Goal: Task Accomplishment & Management: Manage account settings

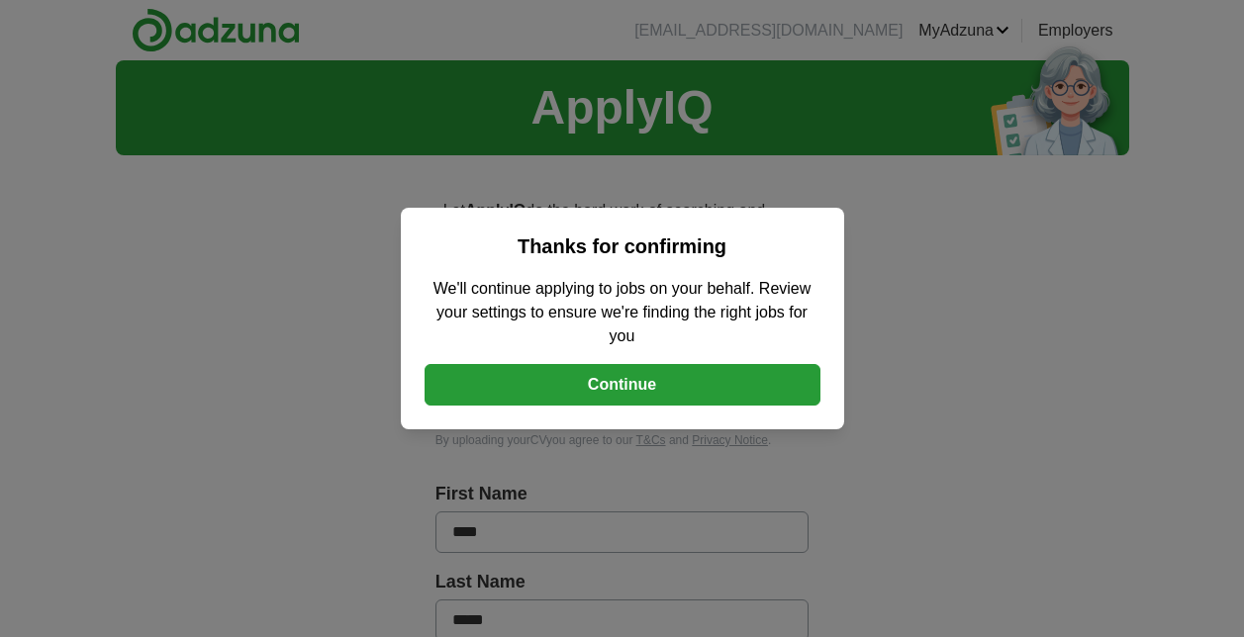
click at [625, 397] on button "Continue" at bounding box center [622, 385] width 396 height 42
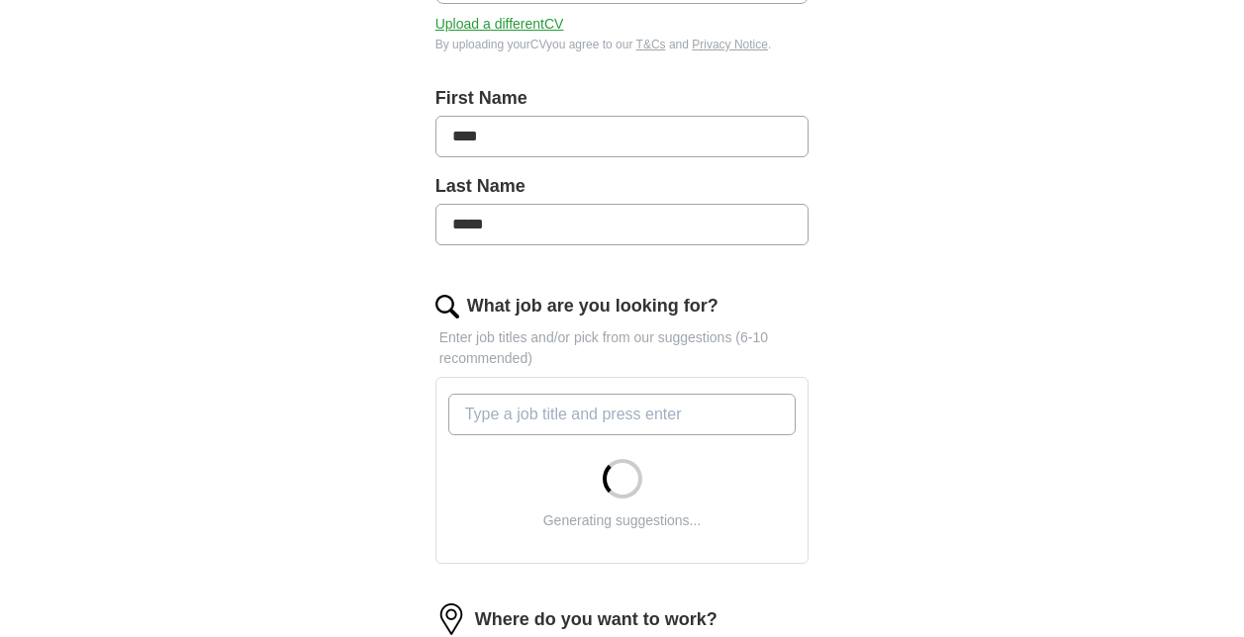
scroll to position [594, 0]
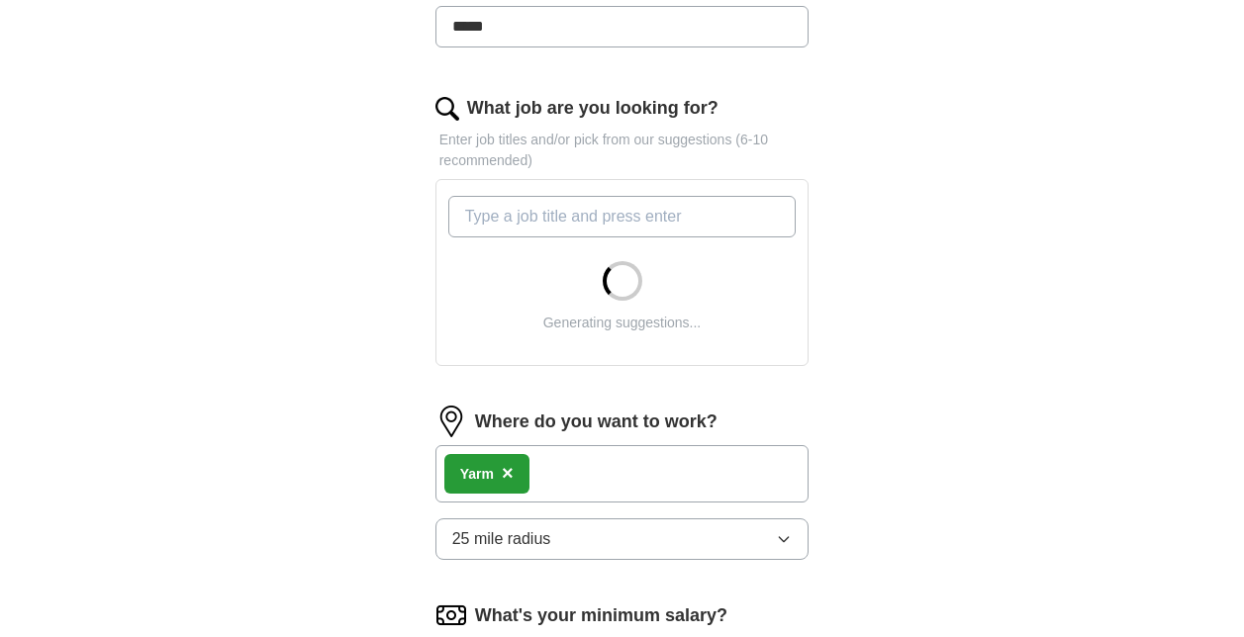
drag, startPoint x: 534, startPoint y: 221, endPoint x: 544, endPoint y: 220, distance: 9.9
click at [534, 220] on input "What job are you looking for?" at bounding box center [622, 217] width 348 height 42
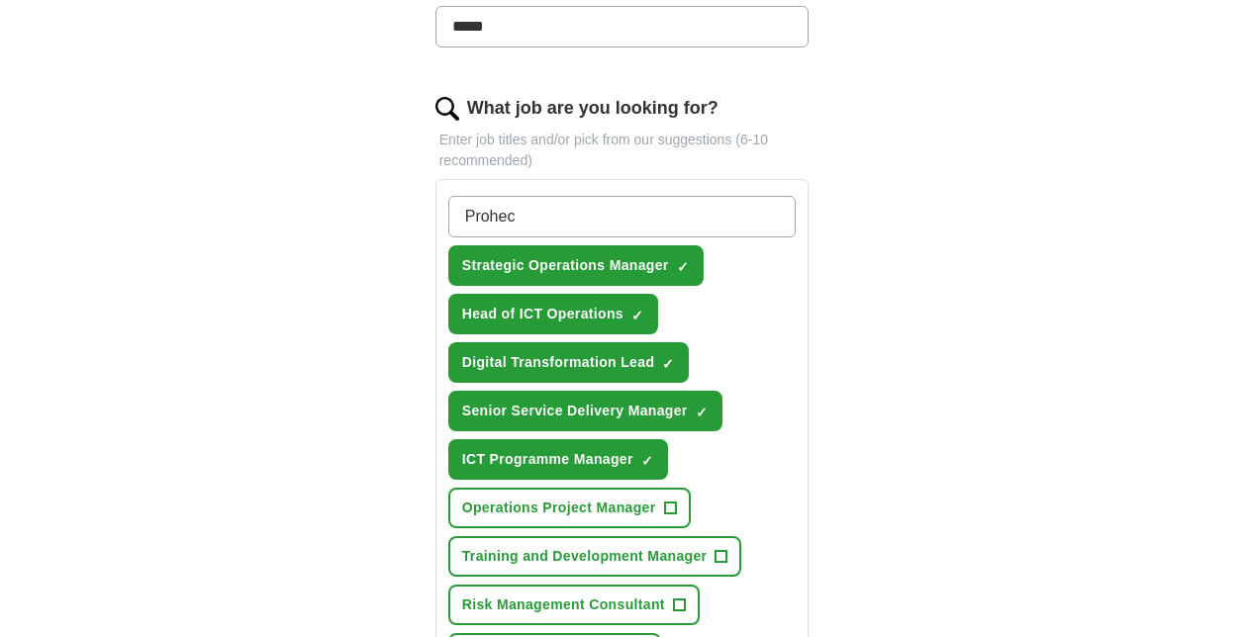
type input "Prohect"
drag, startPoint x: 577, startPoint y: 200, endPoint x: 276, endPoint y: 215, distance: 301.1
click at [339, 203] on div "ApplyIQ Let ApplyIQ do the hard work of searching and applying for jobs. Just t…" at bounding box center [622, 505] width 1013 height 2077
click at [685, 609] on span "+" at bounding box center [679, 605] width 13 height 13
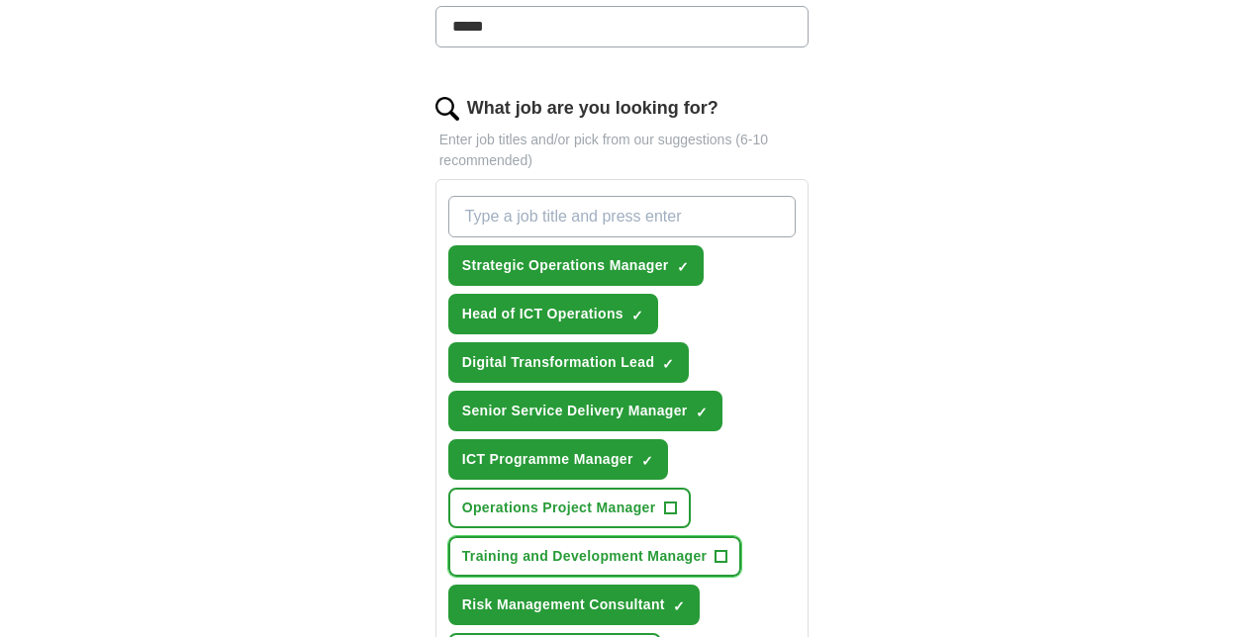
click at [724, 554] on span "+" at bounding box center [721, 557] width 12 height 16
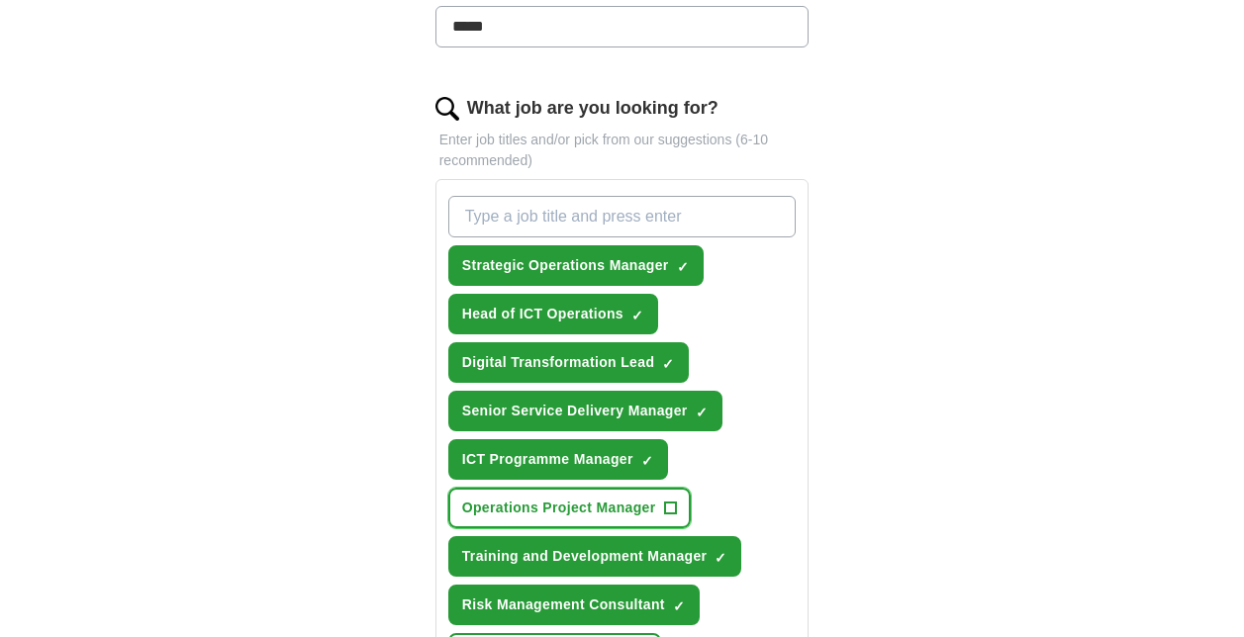
click at [662, 506] on button "Operations Project Manager +" at bounding box center [569, 508] width 242 height 41
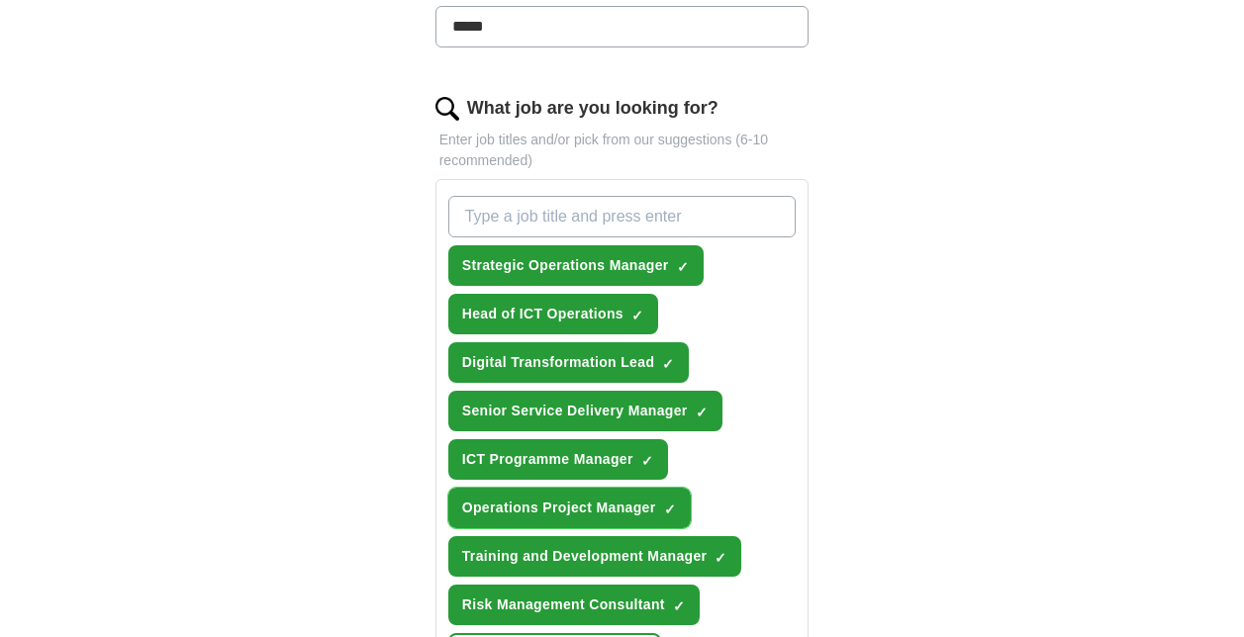
scroll to position [792, 0]
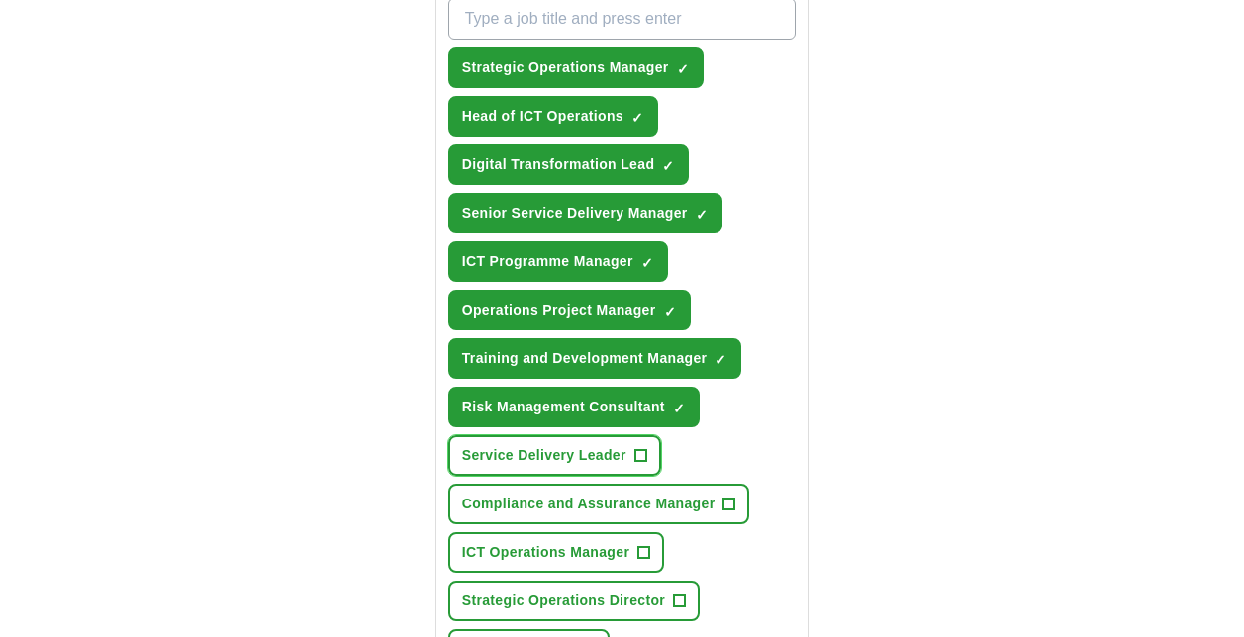
click at [645, 453] on span "+" at bounding box center [640, 456] width 12 height 16
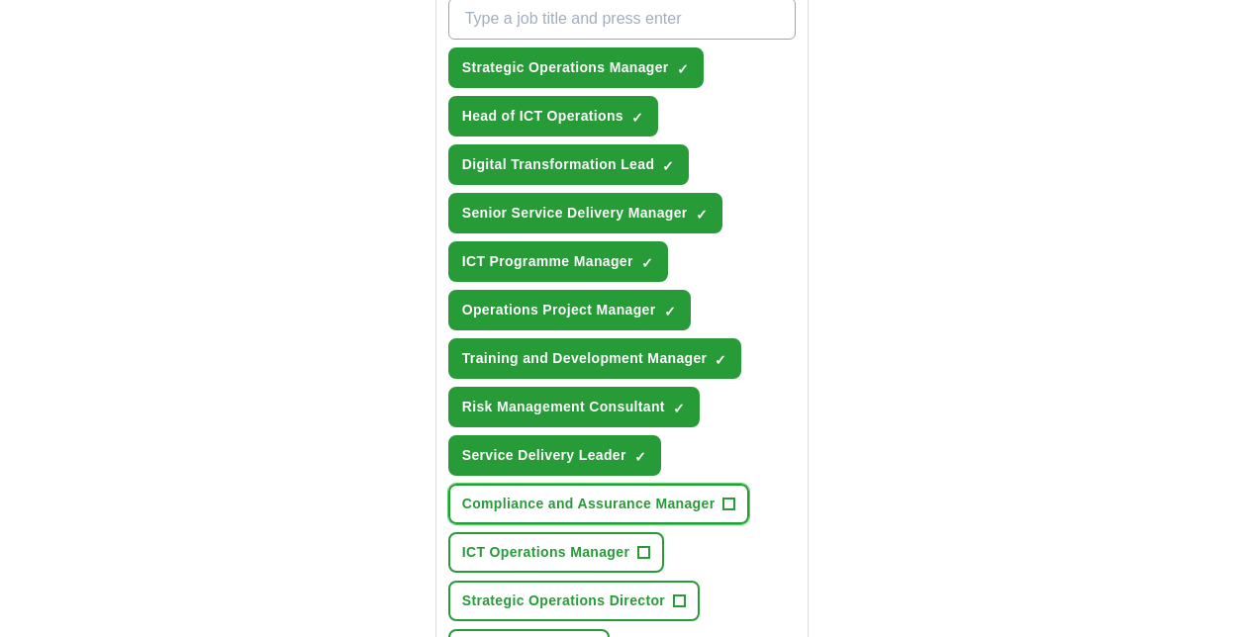
click at [733, 505] on span "+" at bounding box center [729, 505] width 12 height 16
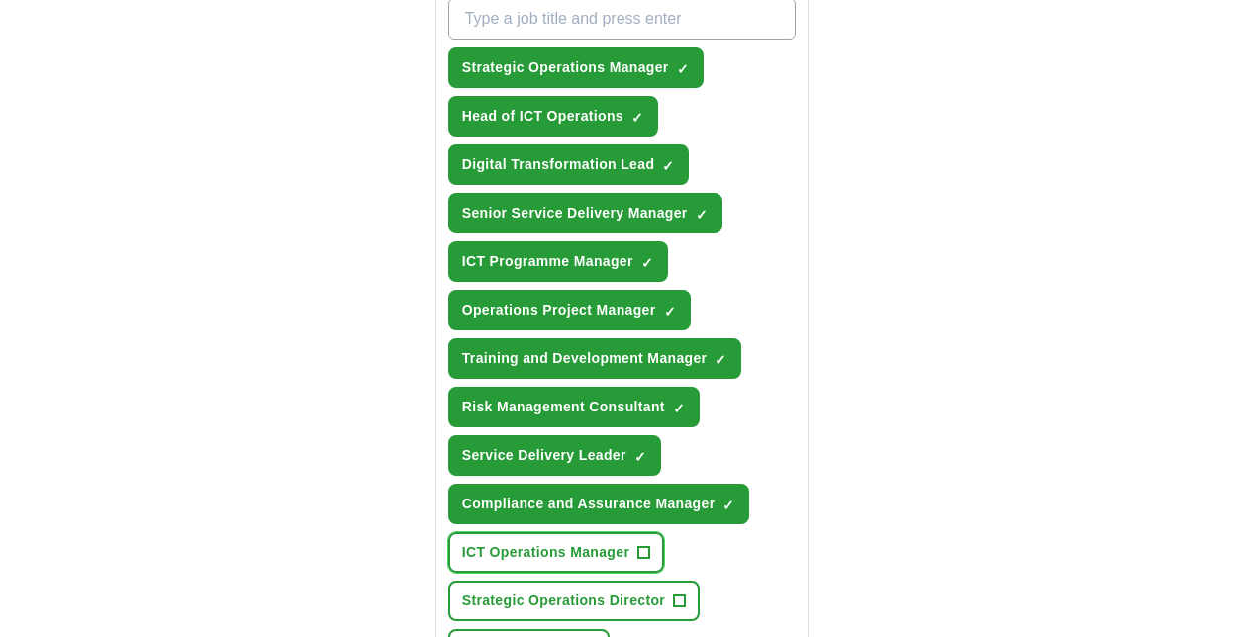
click at [648, 555] on span "+" at bounding box center [644, 553] width 12 height 16
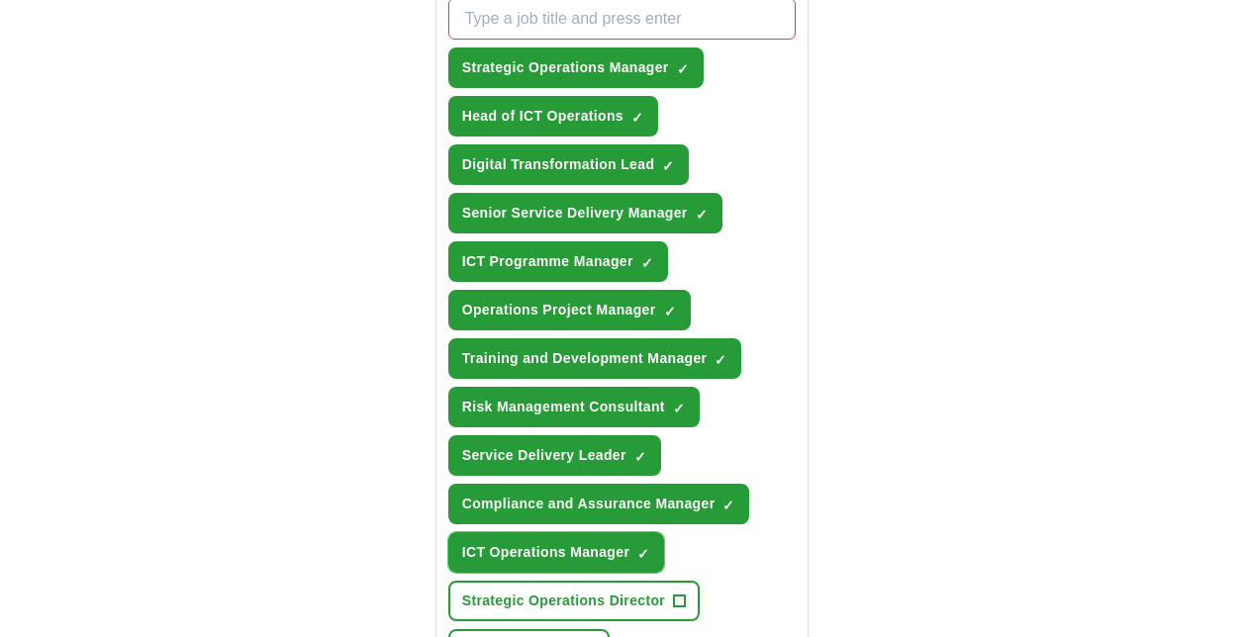
scroll to position [989, 0]
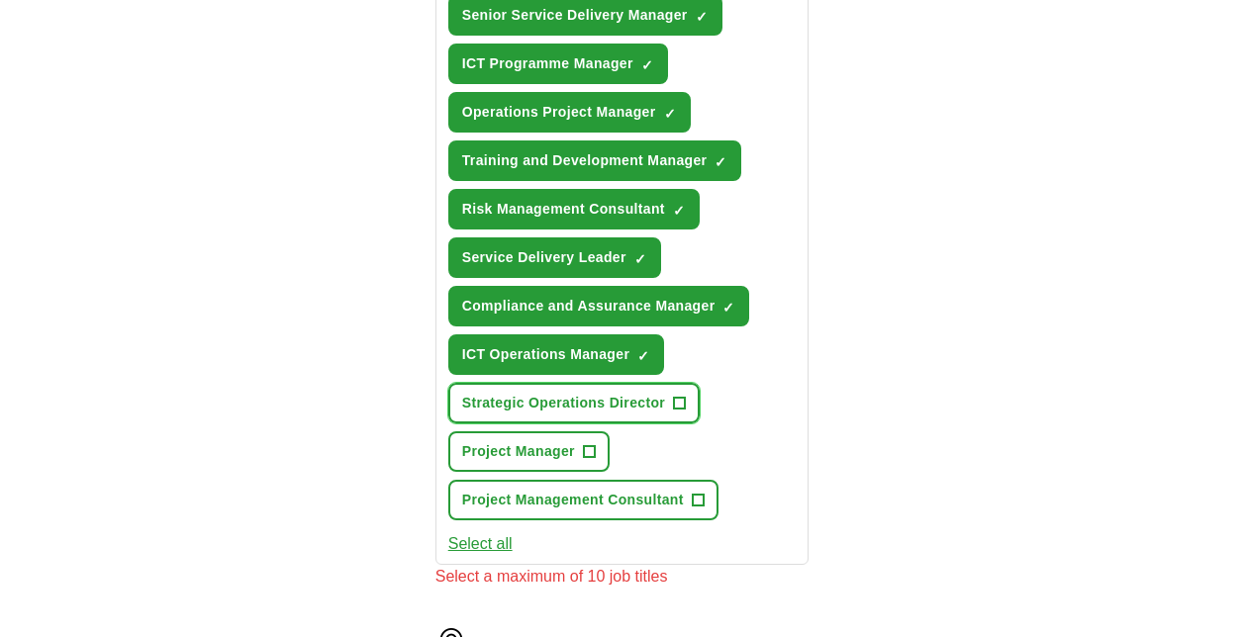
click at [663, 406] on span "Strategic Operations Director" at bounding box center [563, 403] width 203 height 21
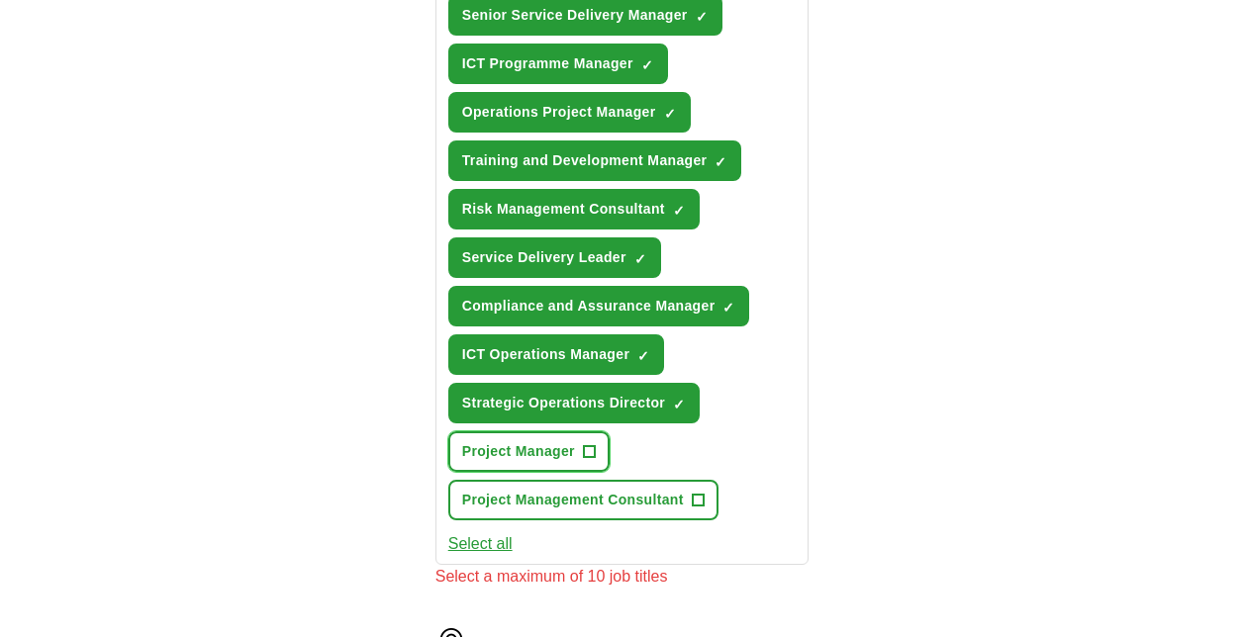
click at [562, 458] on span "Project Manager" at bounding box center [518, 451] width 113 height 21
click at [600, 496] on span "Project Management Consultant" at bounding box center [573, 500] width 222 height 21
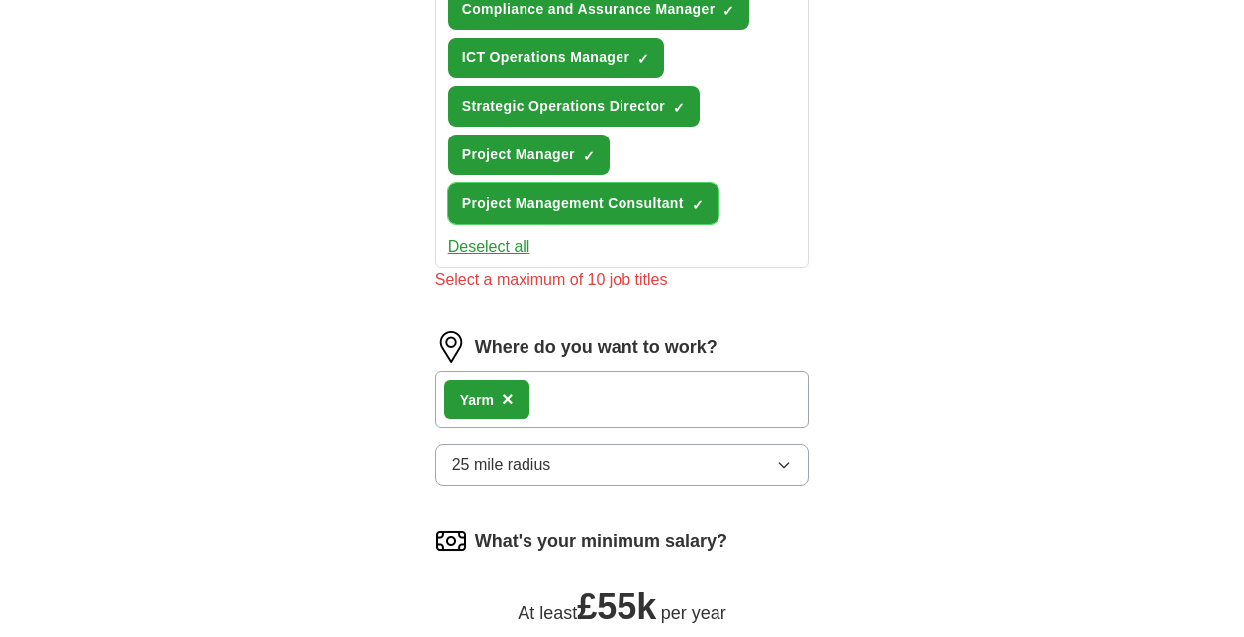
scroll to position [1583, 0]
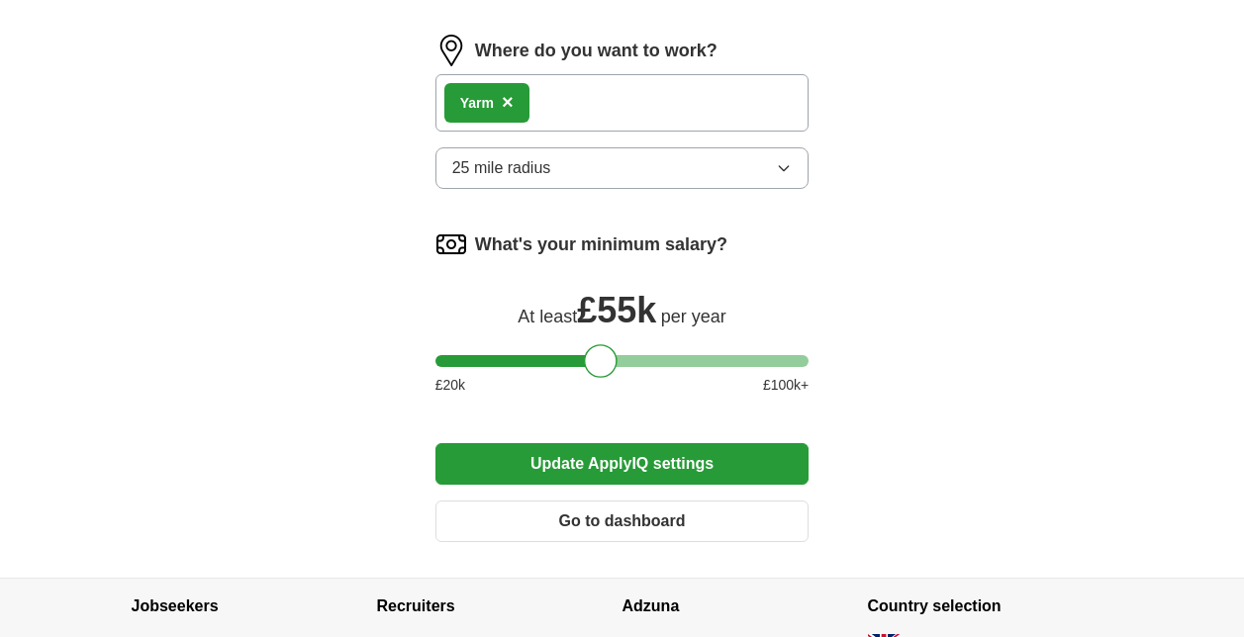
click at [634, 464] on button "Update ApplyIQ settings" at bounding box center [622, 464] width 374 height 42
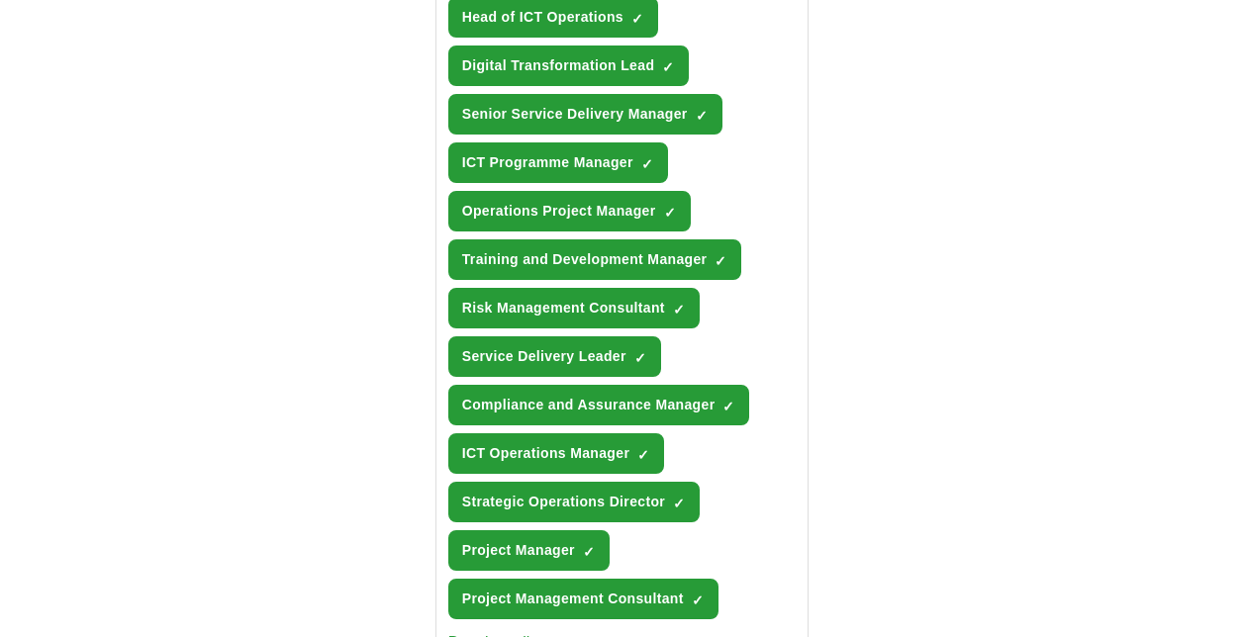
scroll to position [1088, 0]
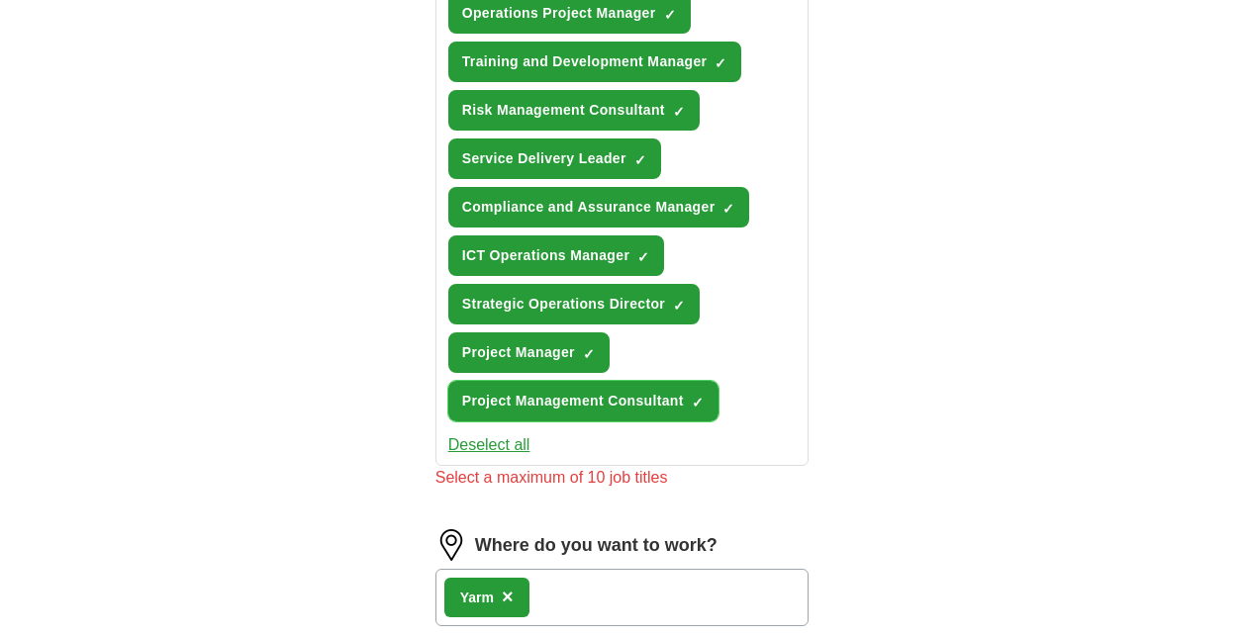
click at [605, 401] on span "Project Management Consultant" at bounding box center [573, 401] width 222 height 21
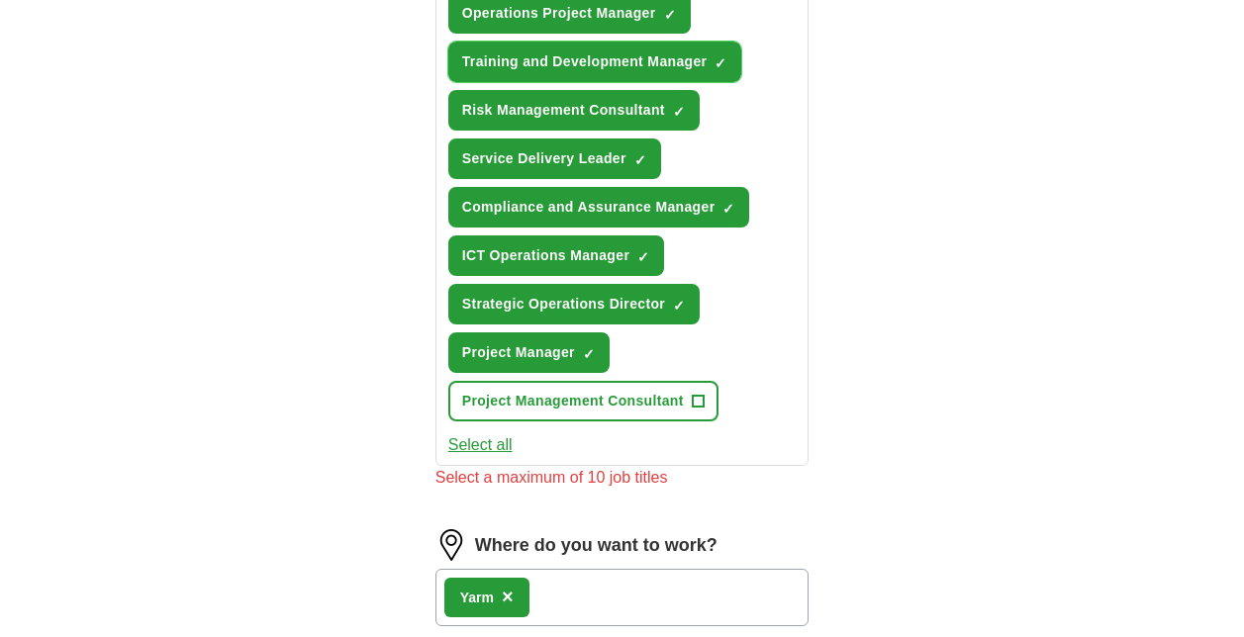
drag, startPoint x: 611, startPoint y: 64, endPoint x: 597, endPoint y: 84, distance: 24.7
click at [611, 64] on span "Training and Development Manager" at bounding box center [584, 61] width 245 height 21
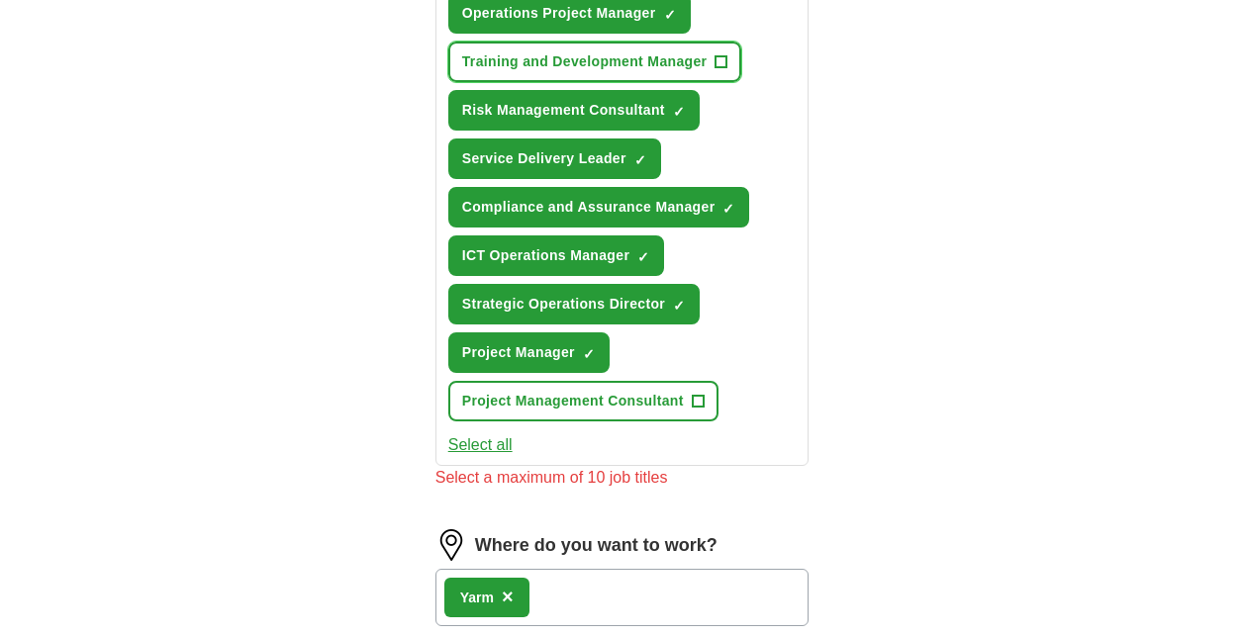
click at [607, 61] on span "Training and Development Manager" at bounding box center [584, 61] width 245 height 21
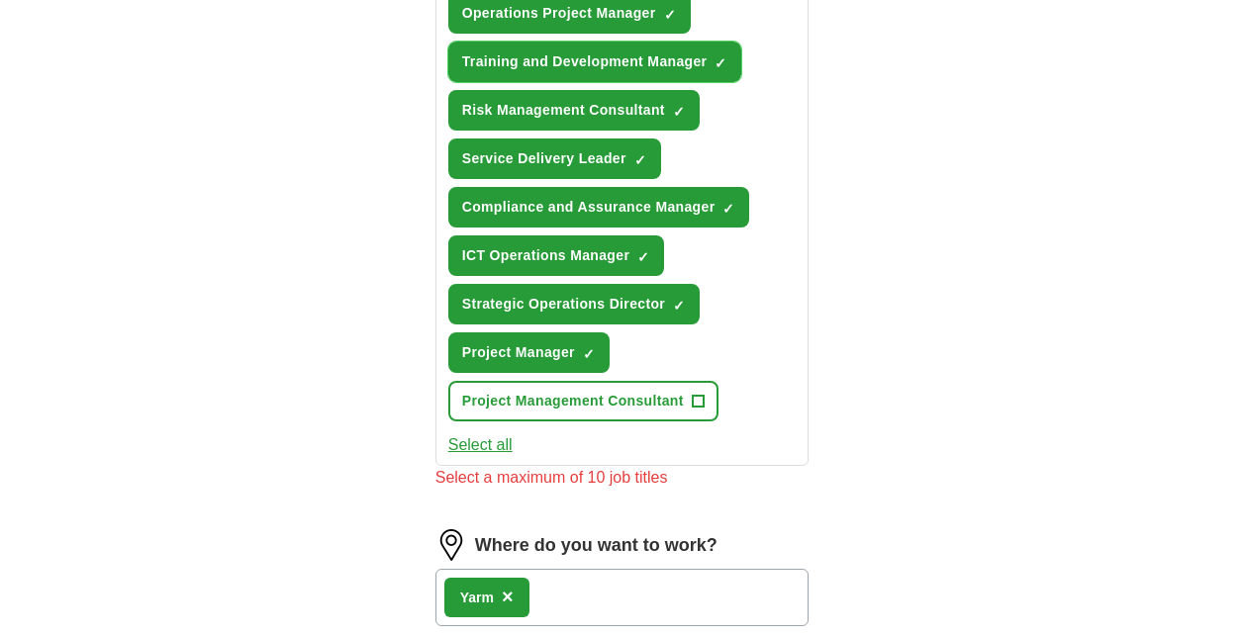
click at [607, 67] on span "Training and Development Manager" at bounding box center [584, 61] width 245 height 21
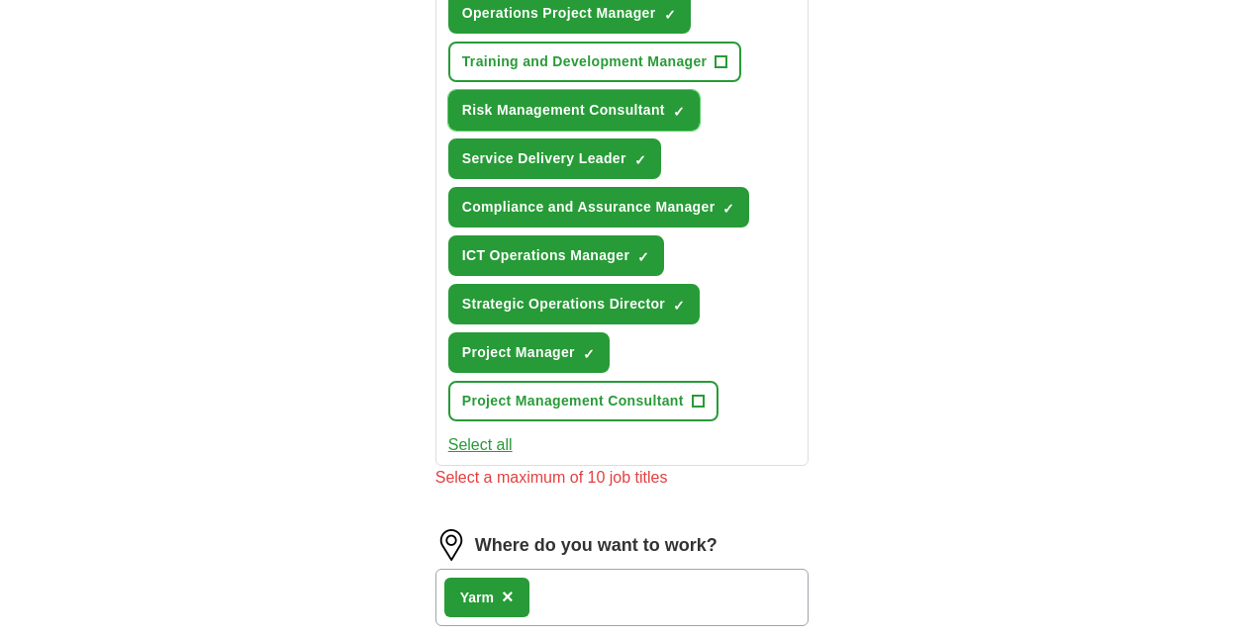
click at [591, 102] on span "Risk Management Consultant" at bounding box center [563, 110] width 203 height 21
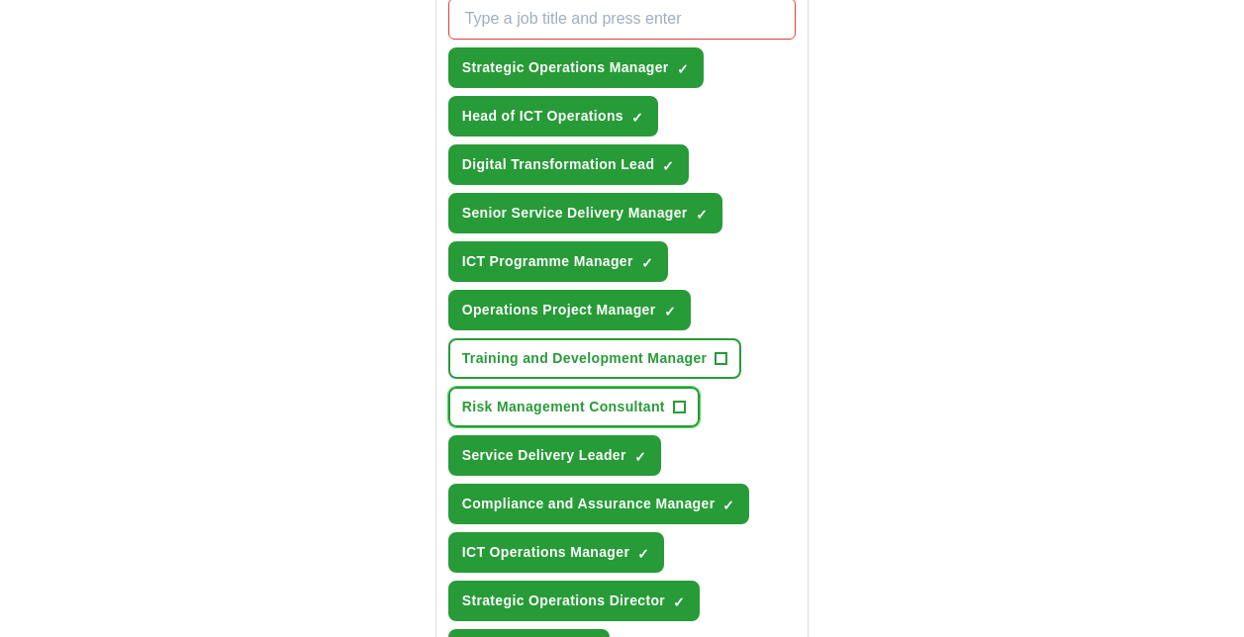
scroll to position [890, 0]
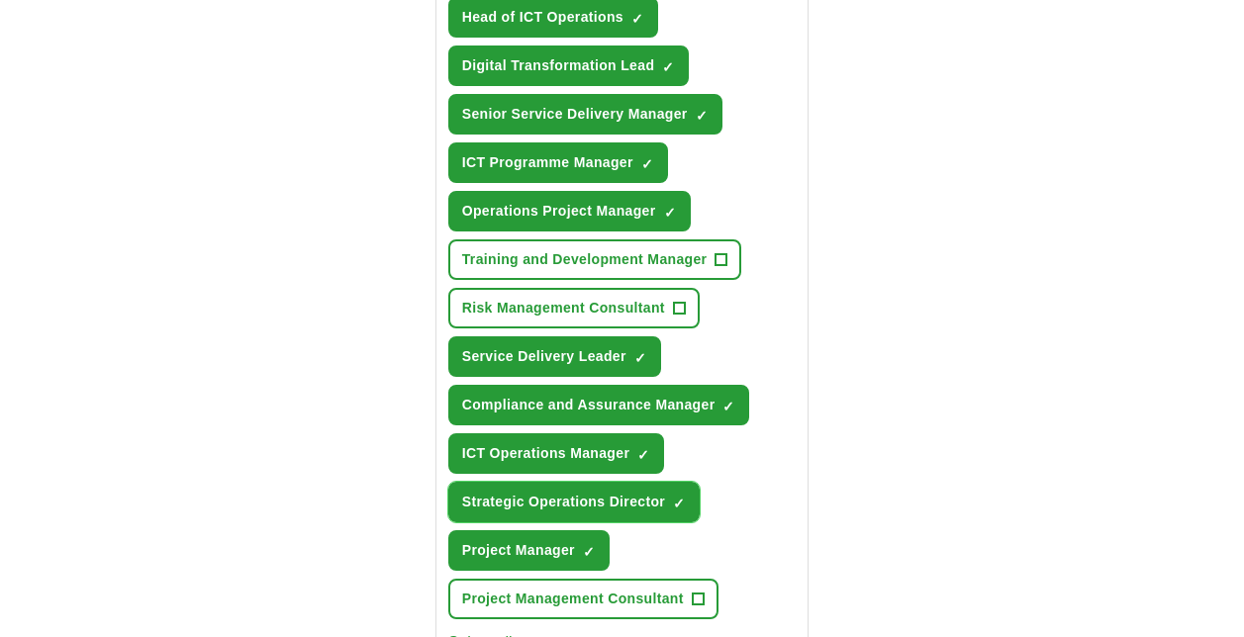
drag, startPoint x: 600, startPoint y: 504, endPoint x: 622, endPoint y: 503, distance: 22.8
click at [600, 505] on span "Strategic Operations Director" at bounding box center [563, 502] width 203 height 21
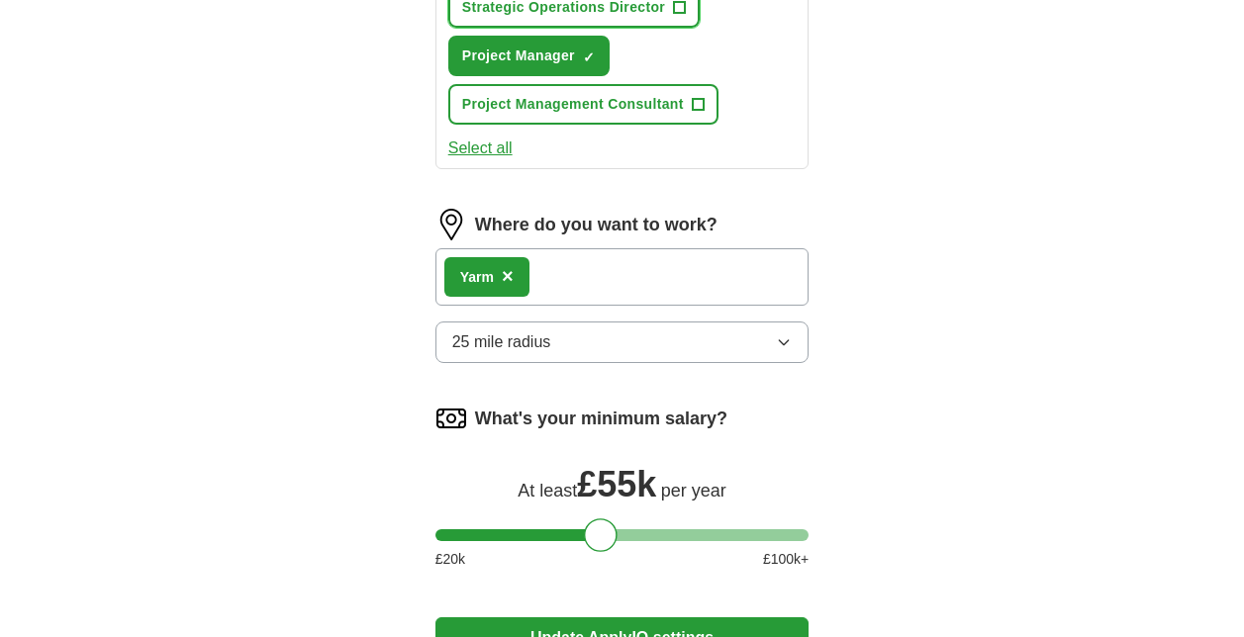
scroll to position [1682, 0]
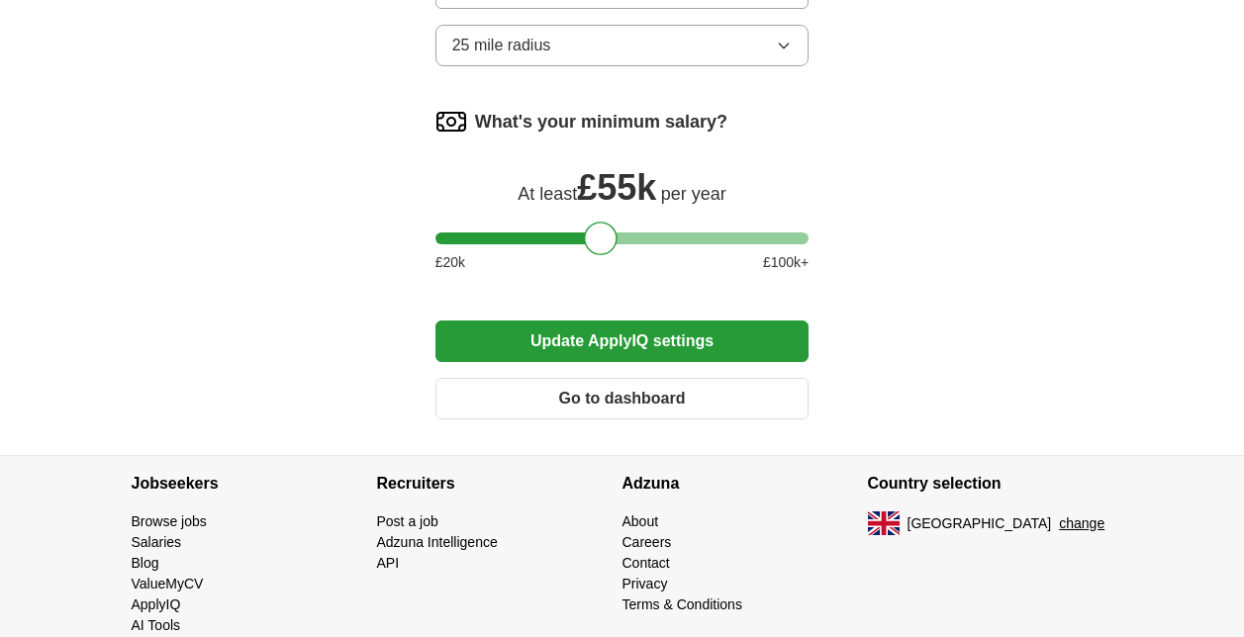
click at [626, 347] on button "Update ApplyIQ settings" at bounding box center [622, 342] width 374 height 42
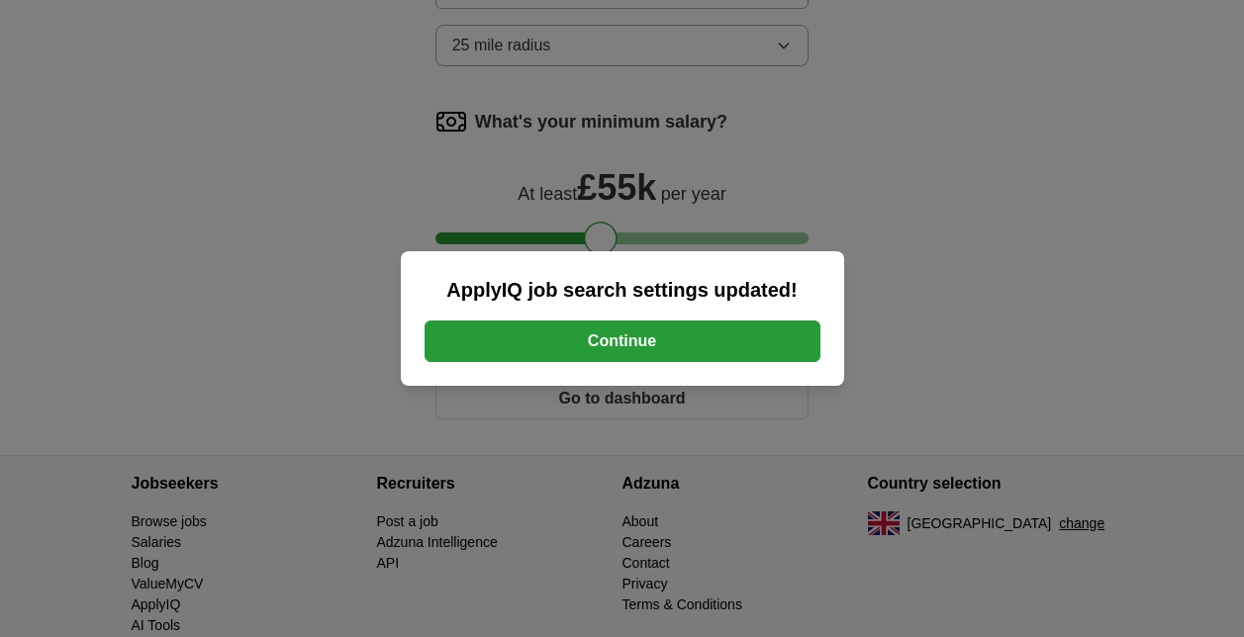
drag, startPoint x: 648, startPoint y: 343, endPoint x: 638, endPoint y: 342, distance: 9.9
click at [647, 343] on button "Continue" at bounding box center [622, 342] width 396 height 42
